Goal: Transaction & Acquisition: Book appointment/travel/reservation

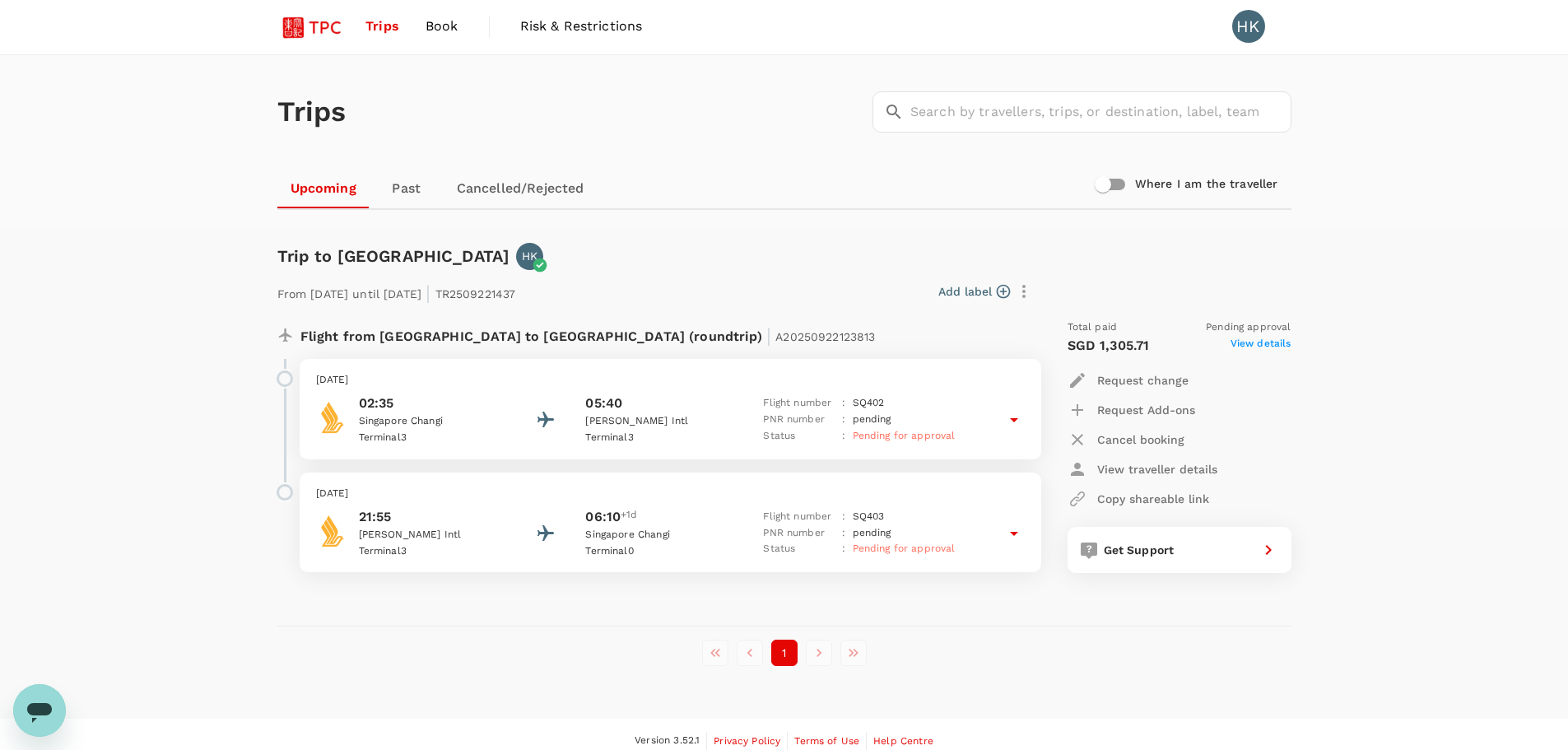
click at [436, 26] on span "Book" at bounding box center [442, 26] width 33 height 20
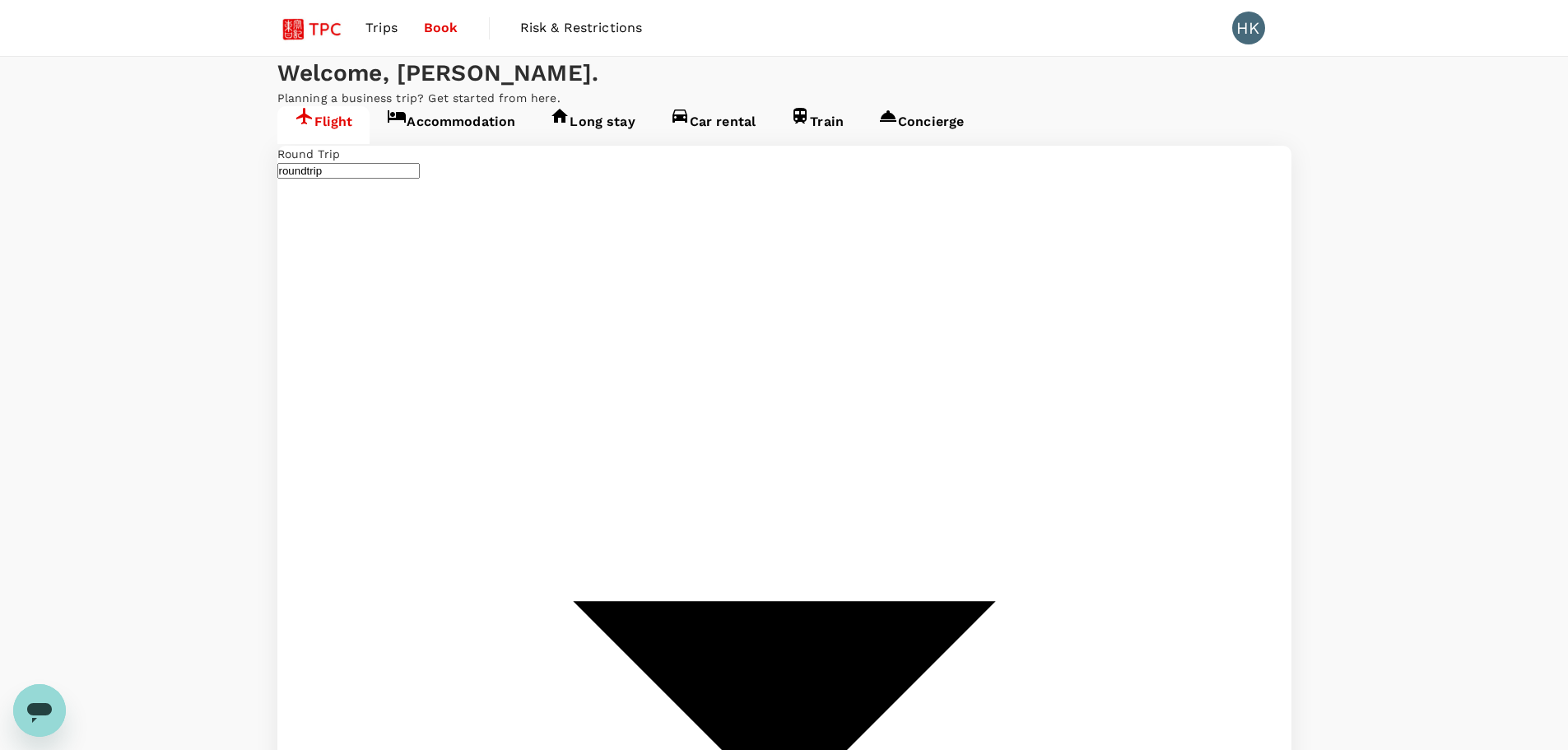
type input "Singapore Changi (SIN)"
type input "[PERSON_NAME] Intl (DEL)"
type input "Singapore Changi (SIN)"
type input "[PERSON_NAME] Intl (DEL)"
type input "Singapore Changi (SIN)"
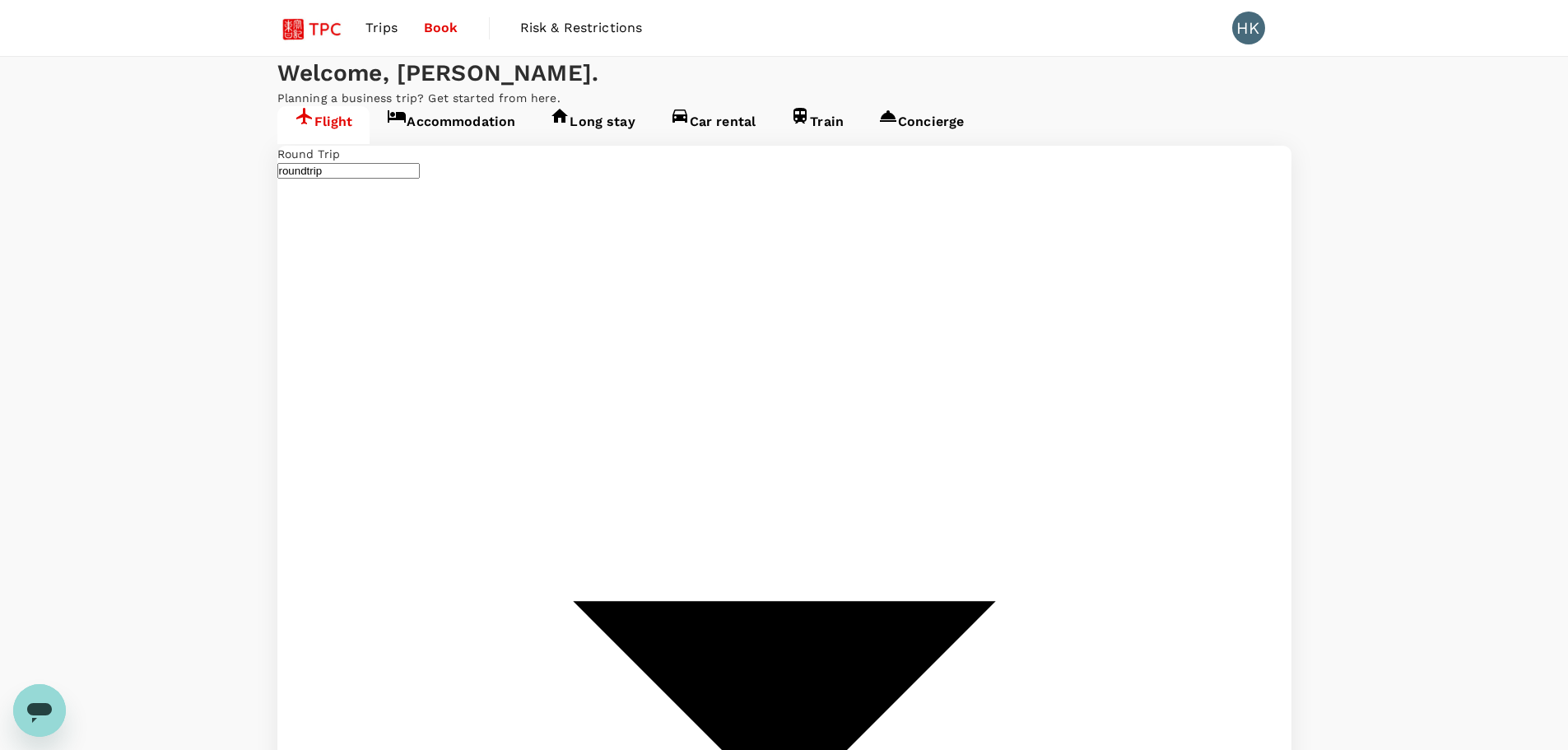
type input "[PERSON_NAME] Intl (DEL)"
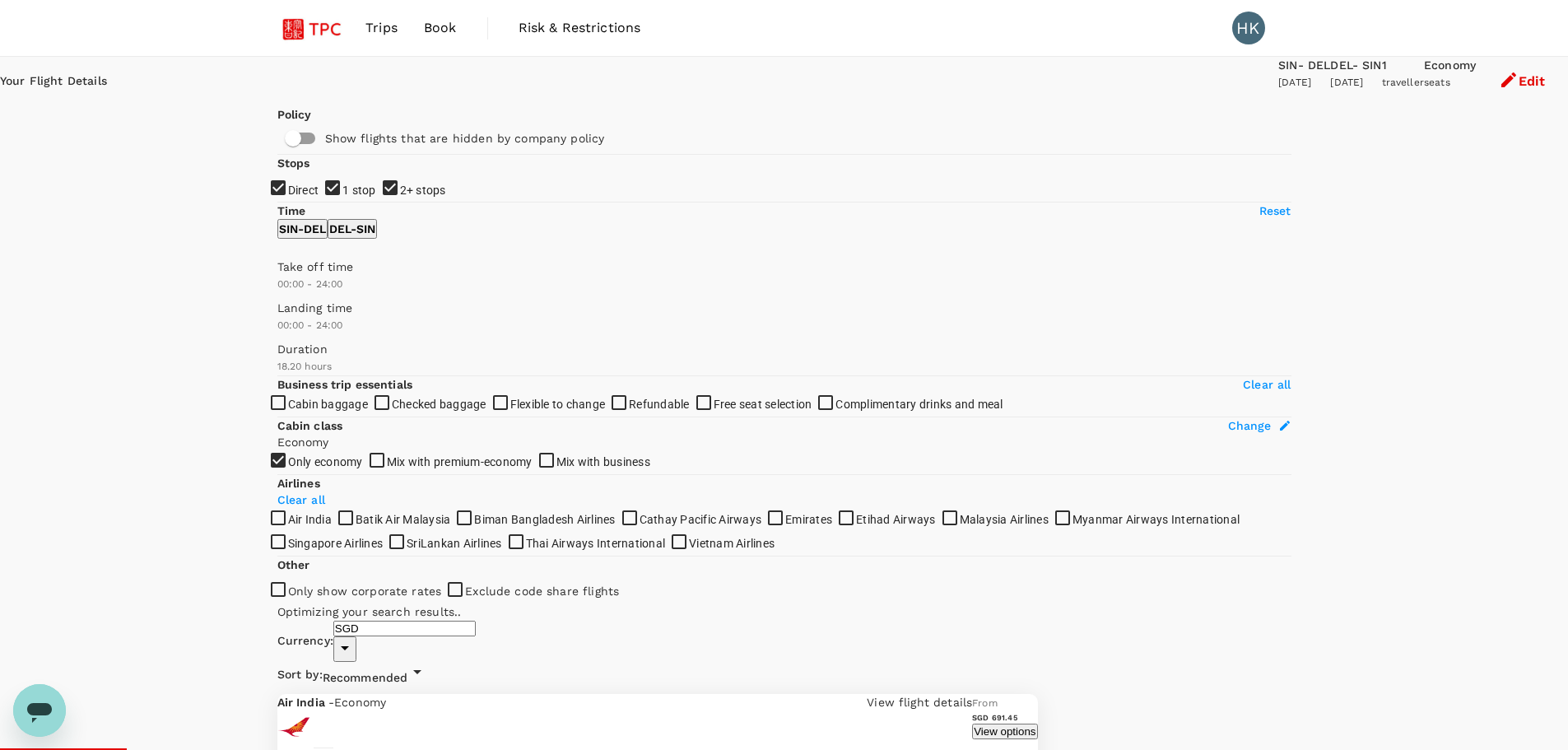
click at [283, 299] on input "1 stop" at bounding box center [784, 375] width 1568 height 750
checkbox input "false"
click at [283, 330] on input "2+ stops" at bounding box center [784, 375] width 1568 height 750
checkbox input "false"
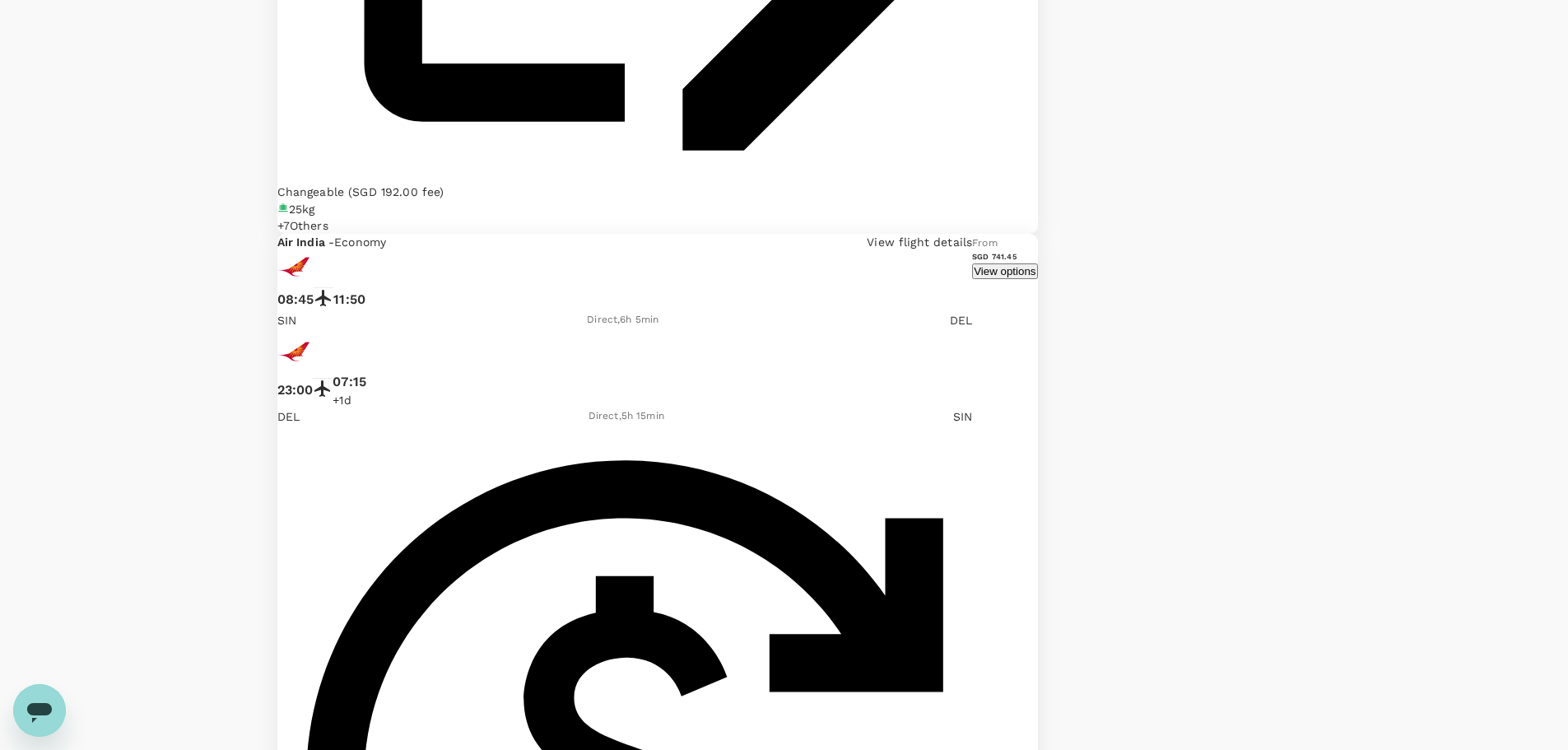
scroll to position [1965, 0]
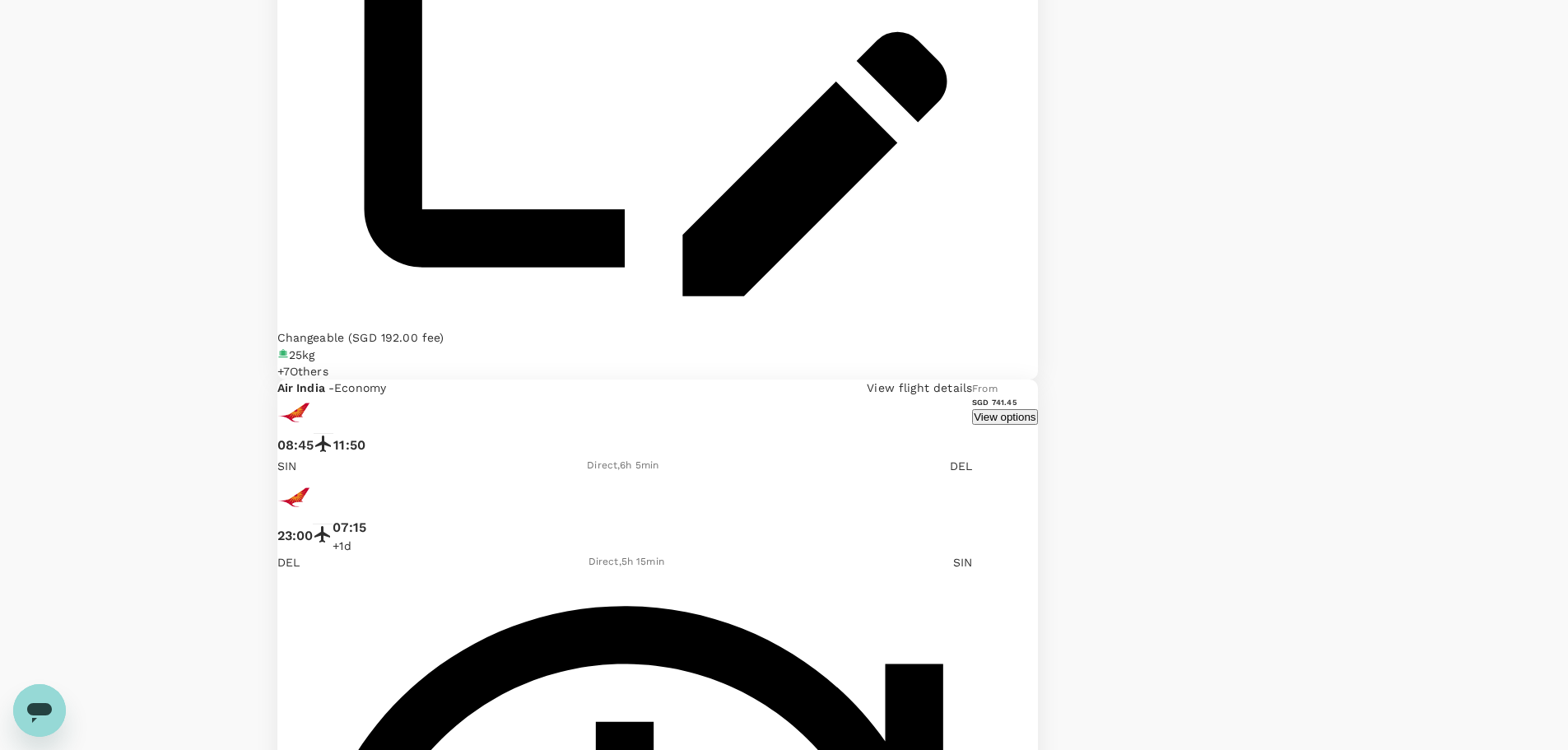
type input "1375"
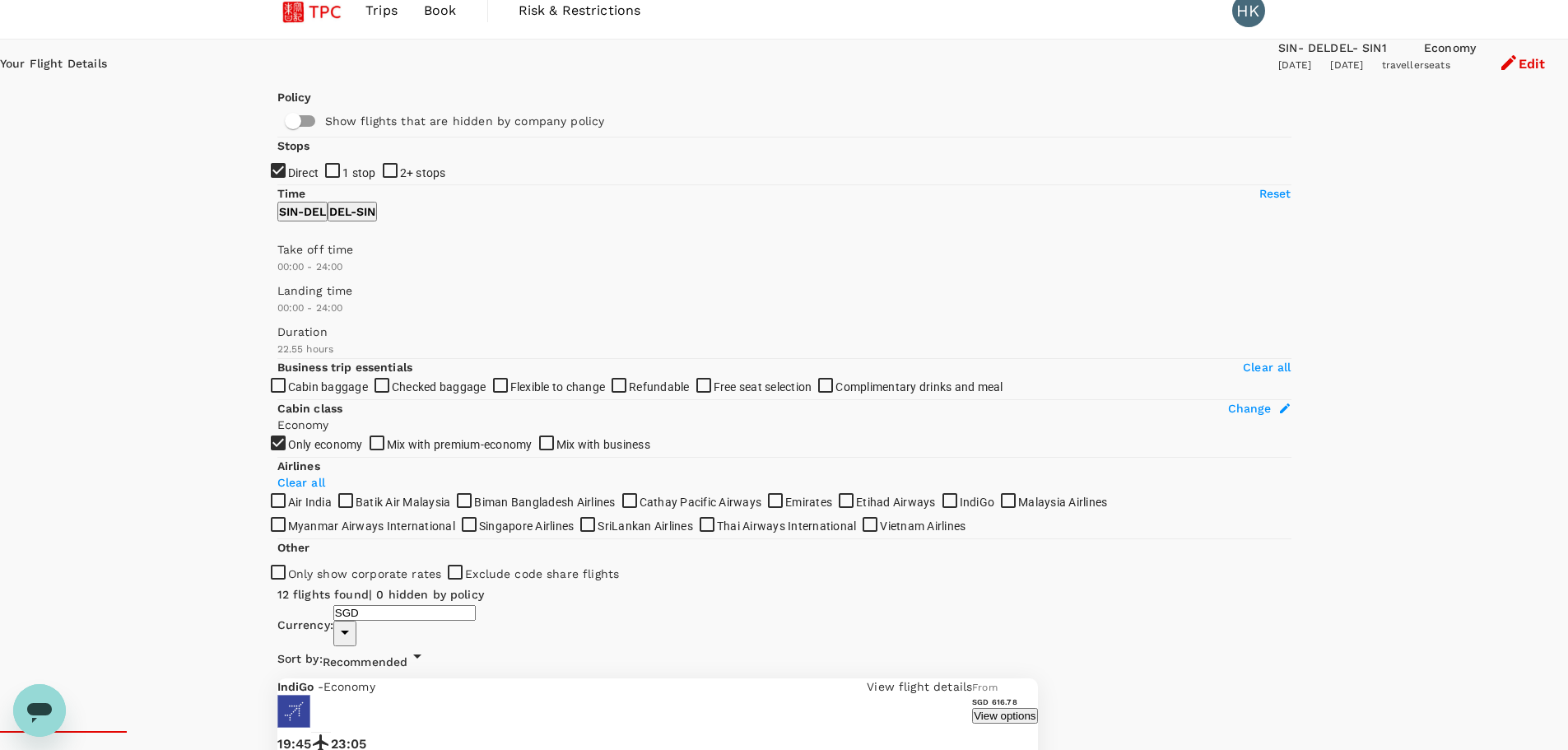
scroll to position [0, 0]
